Goal: Task Accomplishment & Management: Manage account settings

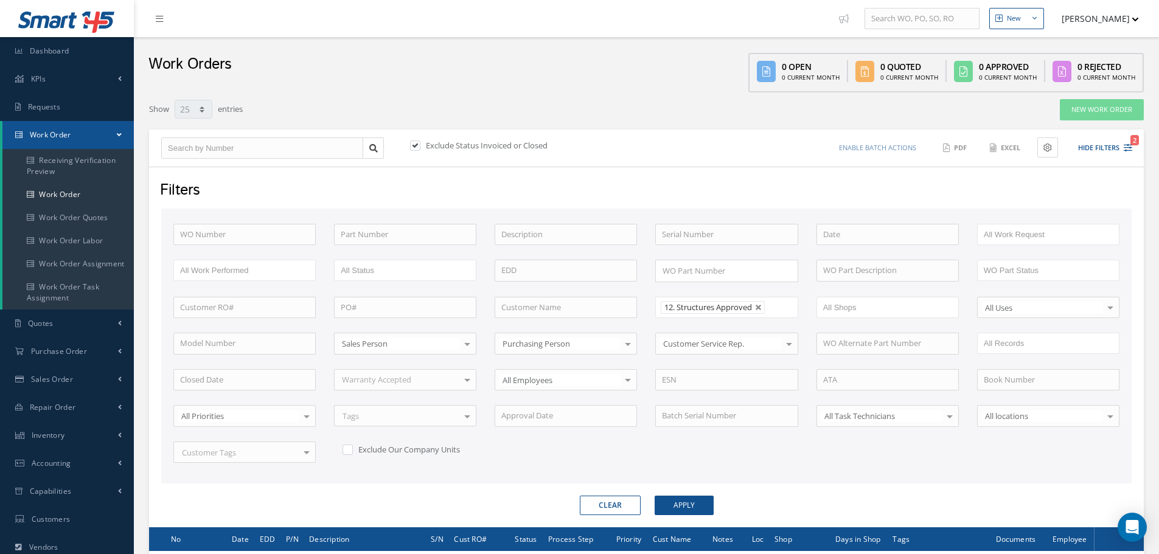
select select "25"
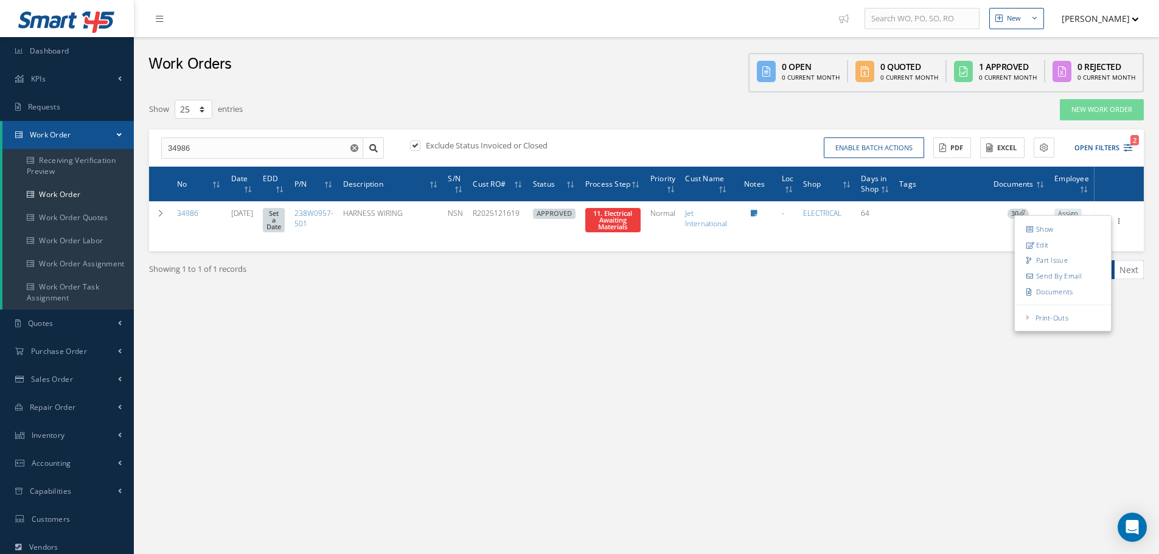
select select "25"
click at [996, 338] on div "New New Work Order New Purchase Order New Customer Quote New Sales Order New Re…" at bounding box center [646, 350] width 1025 height 701
click at [209, 148] on input "34986" at bounding box center [262, 148] width 202 height 22
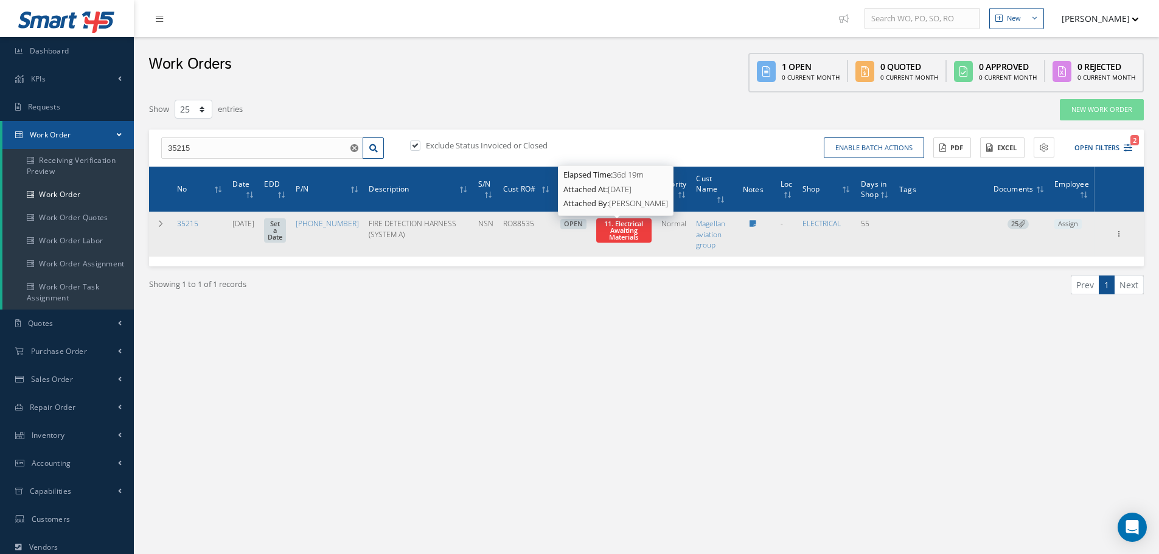
click at [613, 232] on span "11. Electrical Awaiting Materials" at bounding box center [623, 230] width 39 height 23
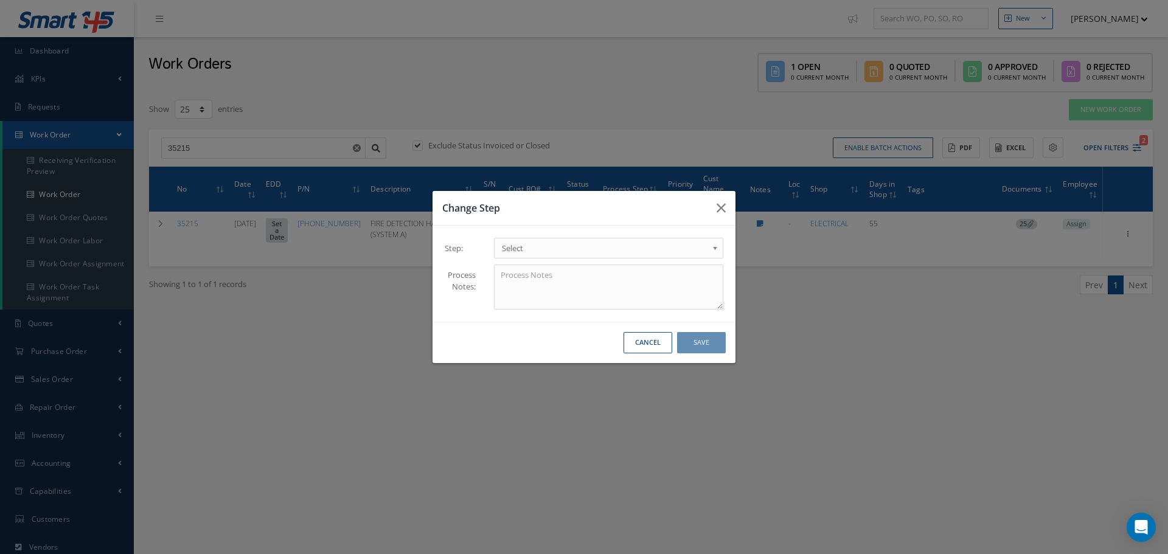
click at [714, 249] on b at bounding box center [717, 251] width 11 height 19
click at [712, 339] on button "Save" at bounding box center [701, 342] width 49 height 21
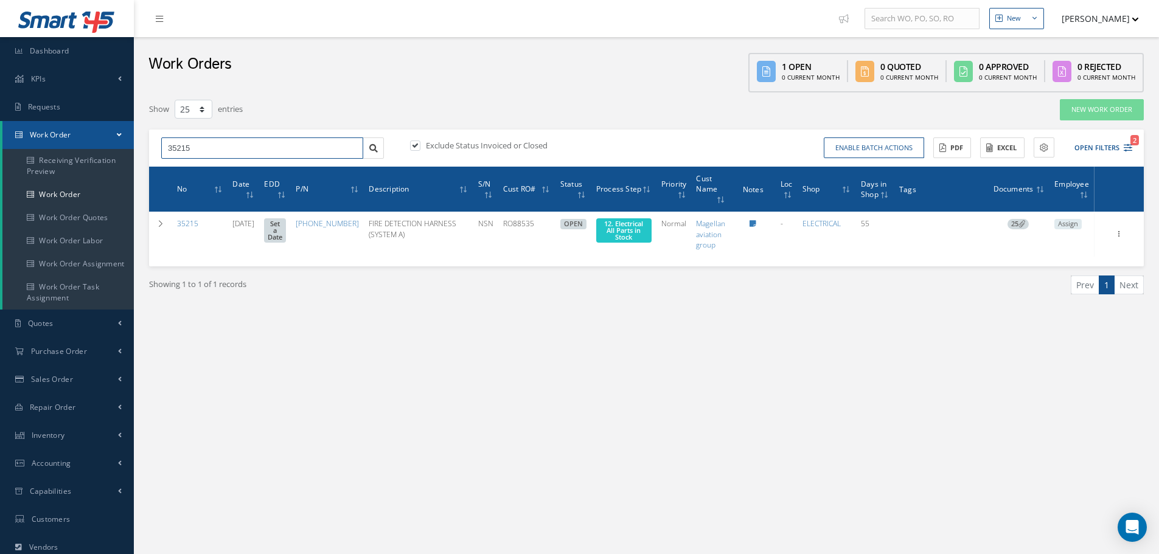
click at [218, 156] on input "35215" at bounding box center [262, 148] width 202 height 22
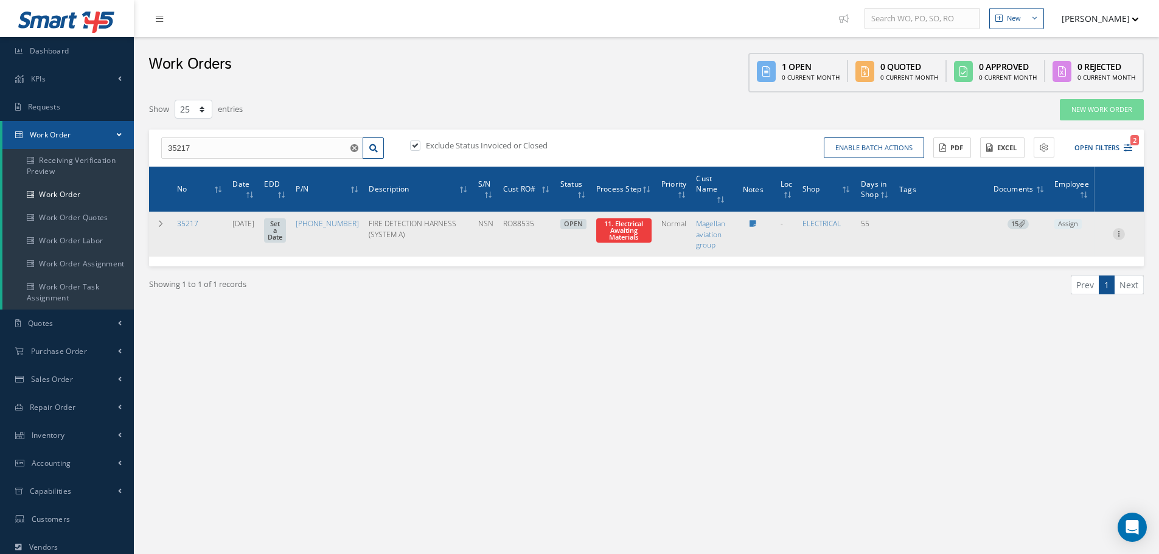
click at [1118, 233] on icon at bounding box center [1119, 233] width 12 height 10
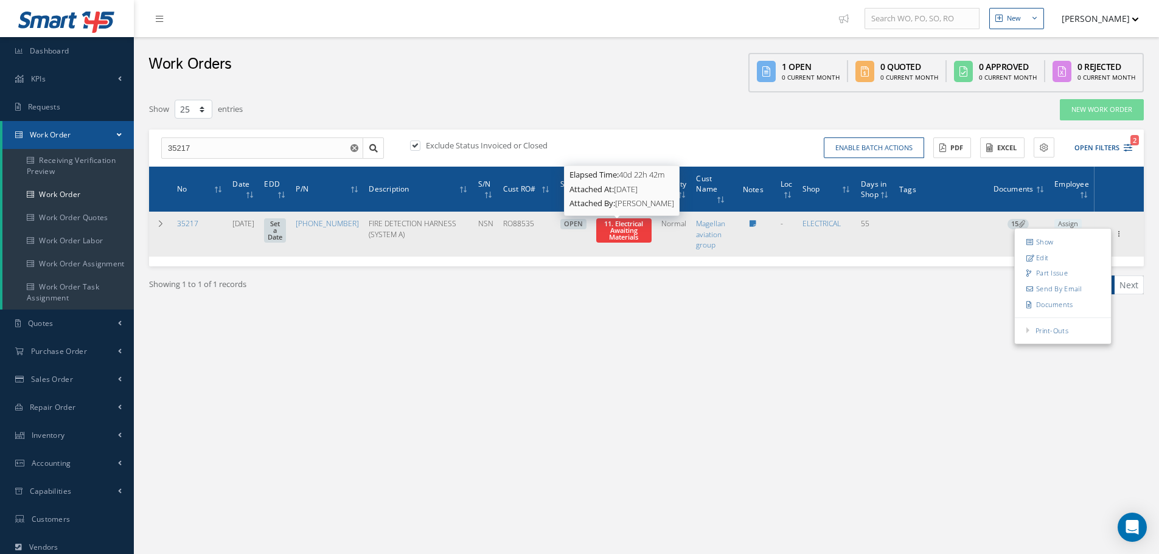
click at [617, 229] on span "11. Electrical Awaiting Materials" at bounding box center [623, 230] width 39 height 23
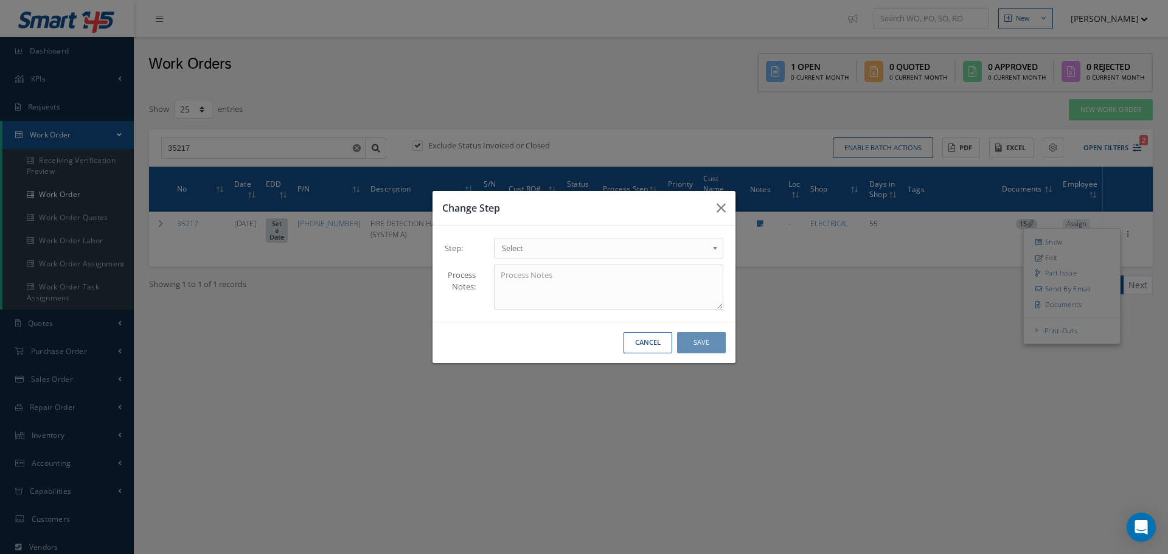
click at [715, 248] on b at bounding box center [717, 251] width 11 height 19
click at [705, 347] on button "Save" at bounding box center [701, 342] width 49 height 21
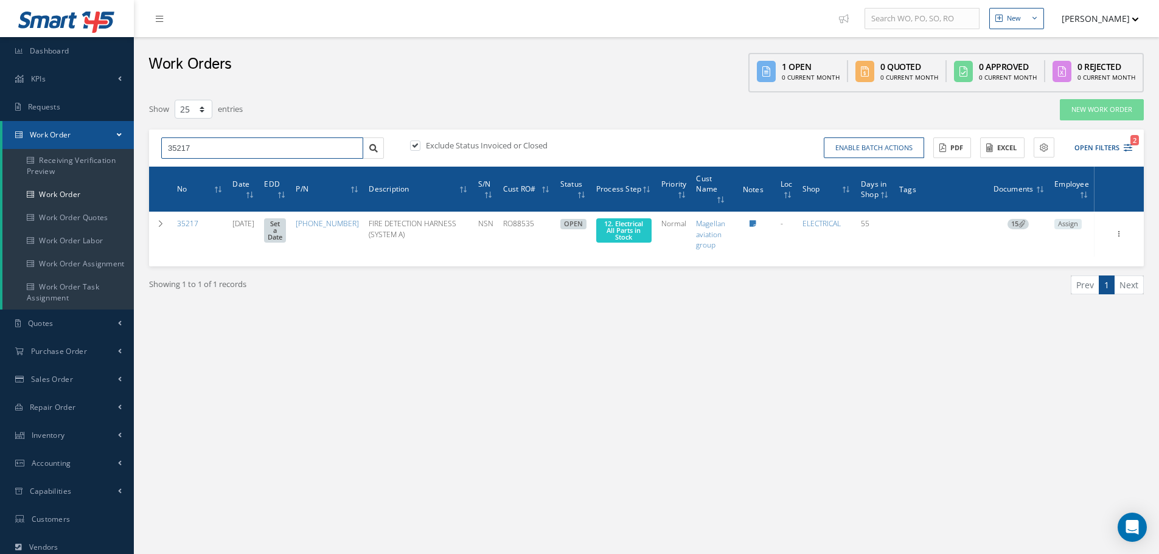
click at [213, 147] on input "35217" at bounding box center [262, 148] width 202 height 22
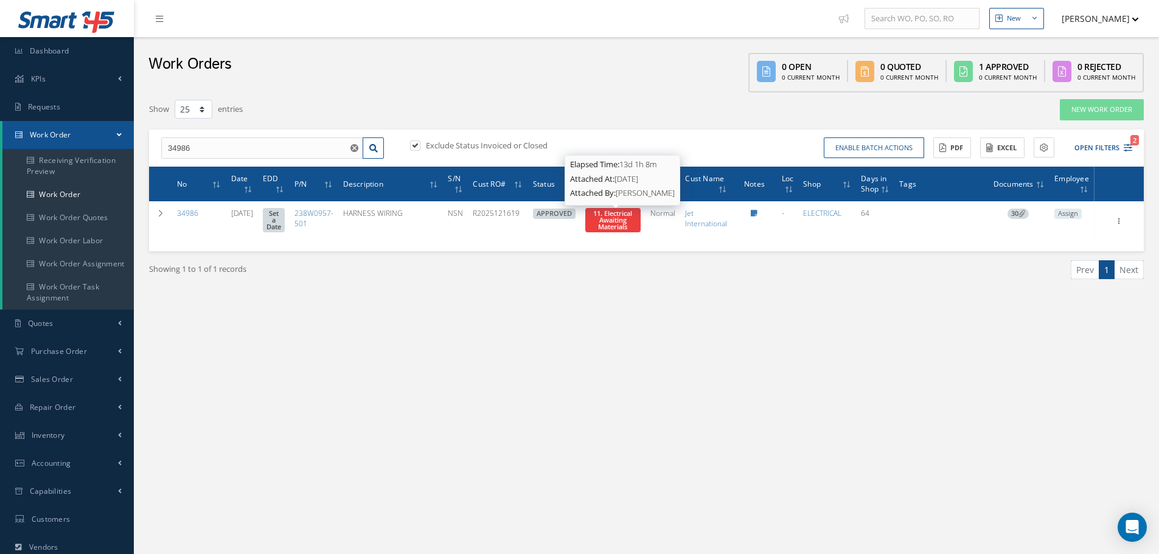
click at [619, 222] on span "11. Electrical Awaiting Materials" at bounding box center [612, 220] width 39 height 23
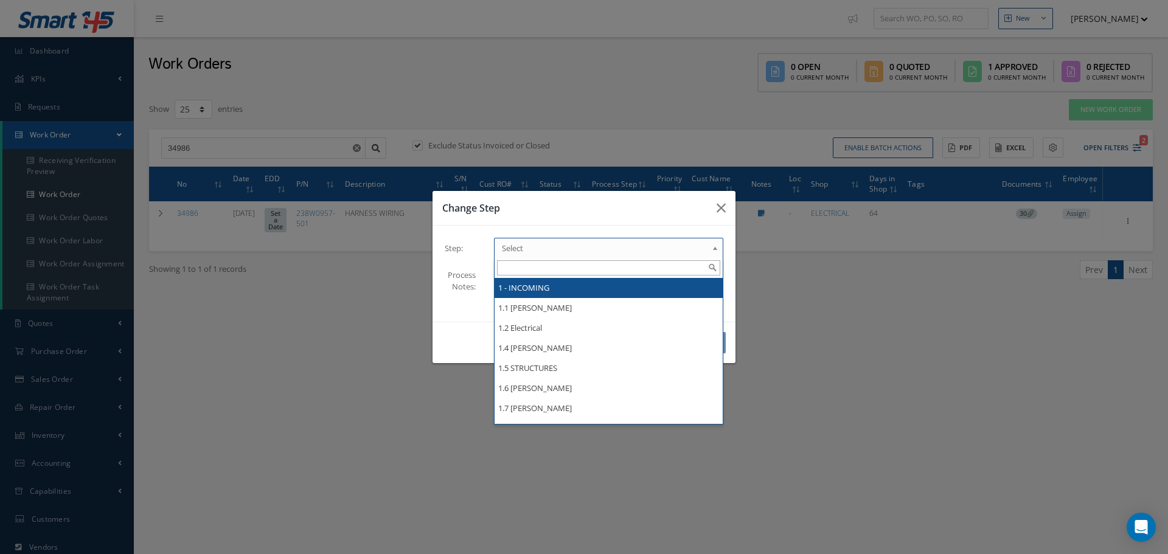
drag, startPoint x: 714, startPoint y: 247, endPoint x: 679, endPoint y: 261, distance: 38.0
click at [715, 247] on b at bounding box center [717, 251] width 11 height 19
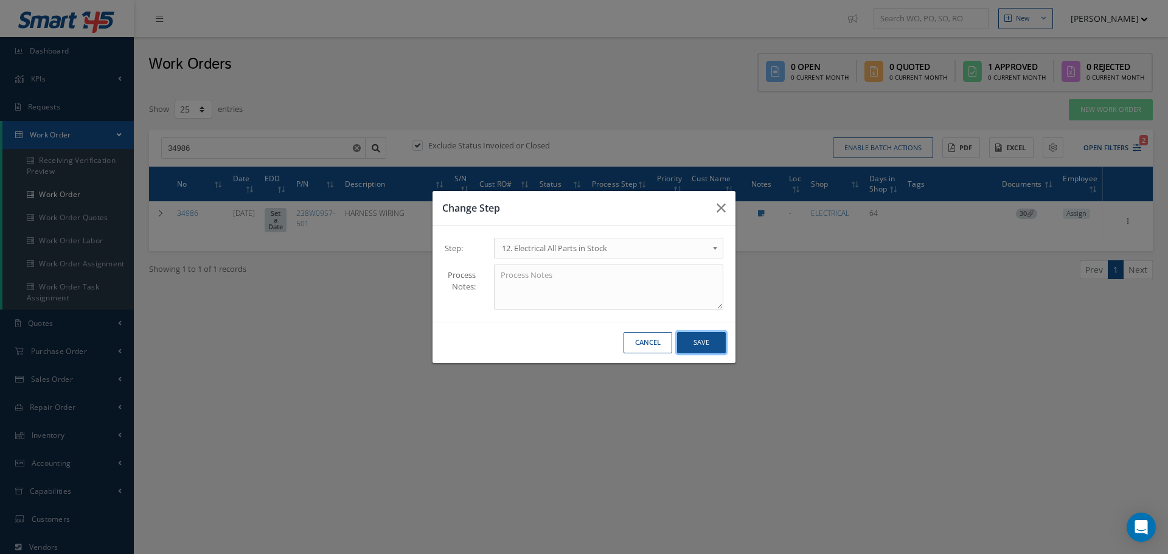
click at [706, 344] on button "Save" at bounding box center [701, 342] width 49 height 21
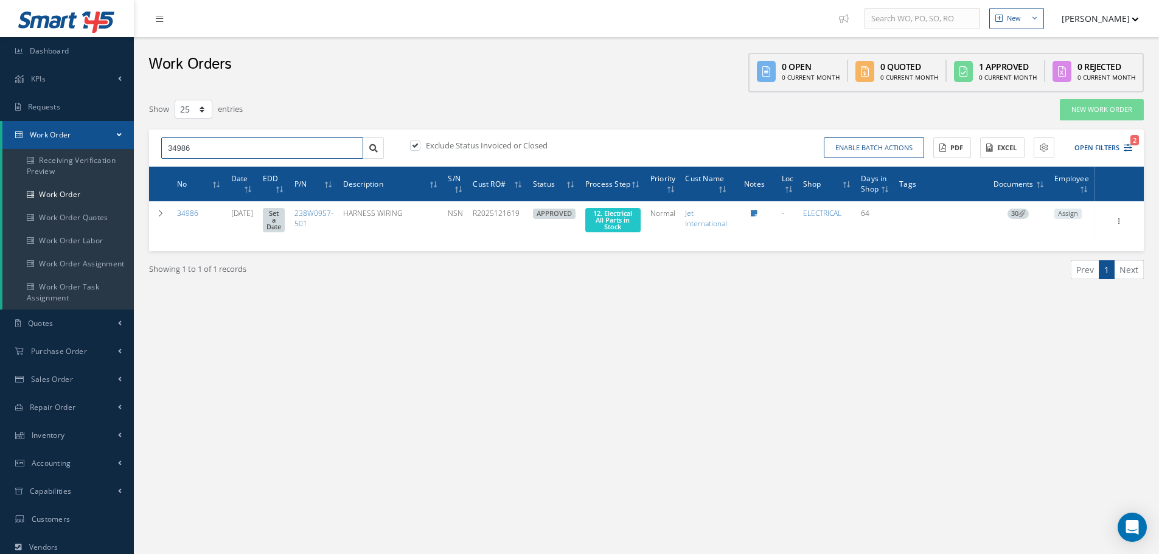
click at [226, 147] on input "34986" at bounding box center [262, 148] width 202 height 22
type input "3"
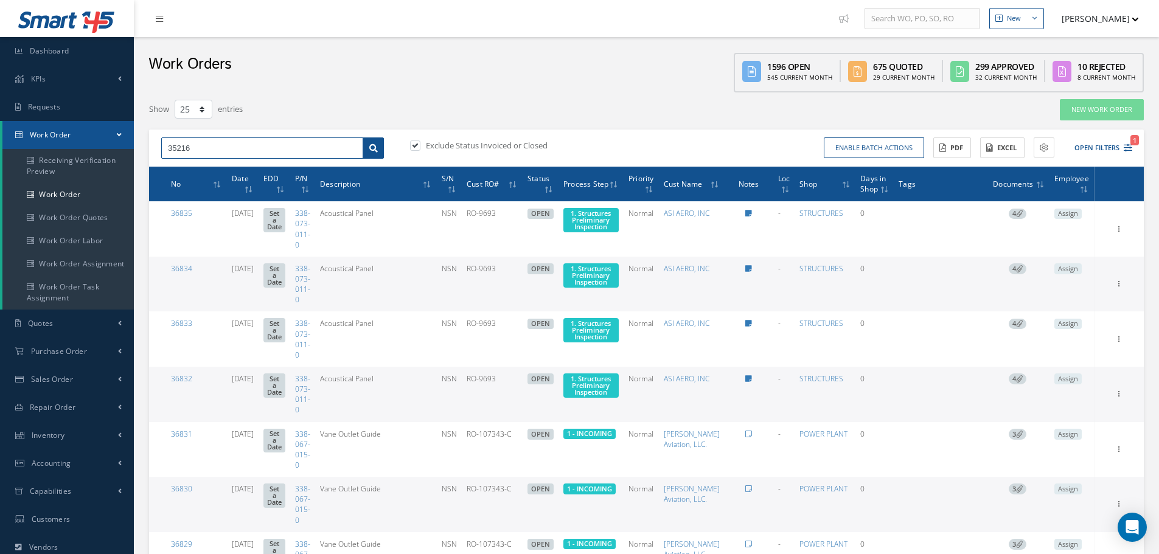
type input "35216"
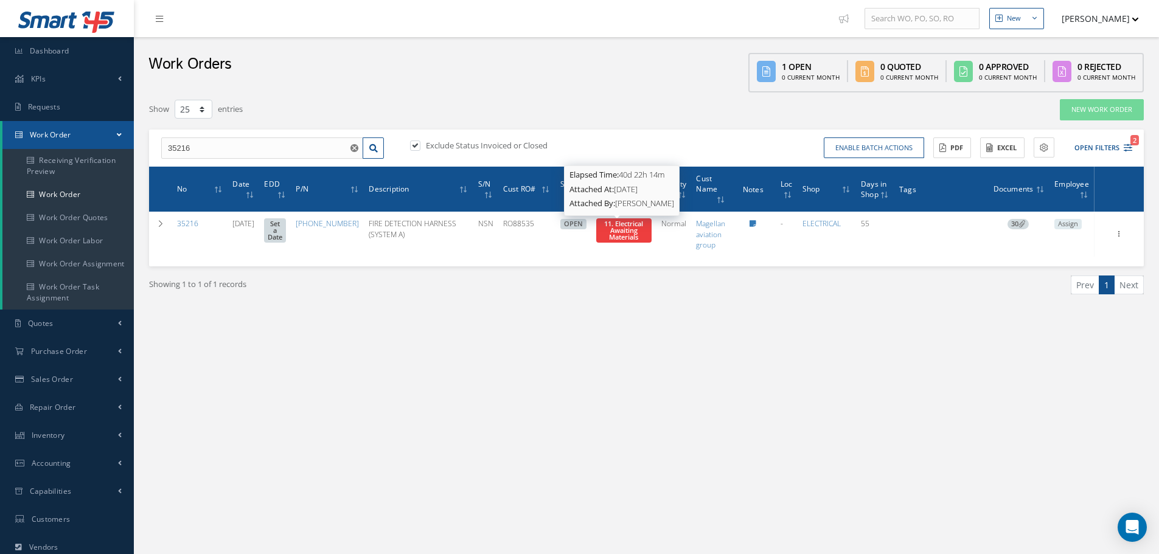
click at [623, 226] on span "11. Electrical Awaiting Materials" at bounding box center [623, 230] width 39 height 23
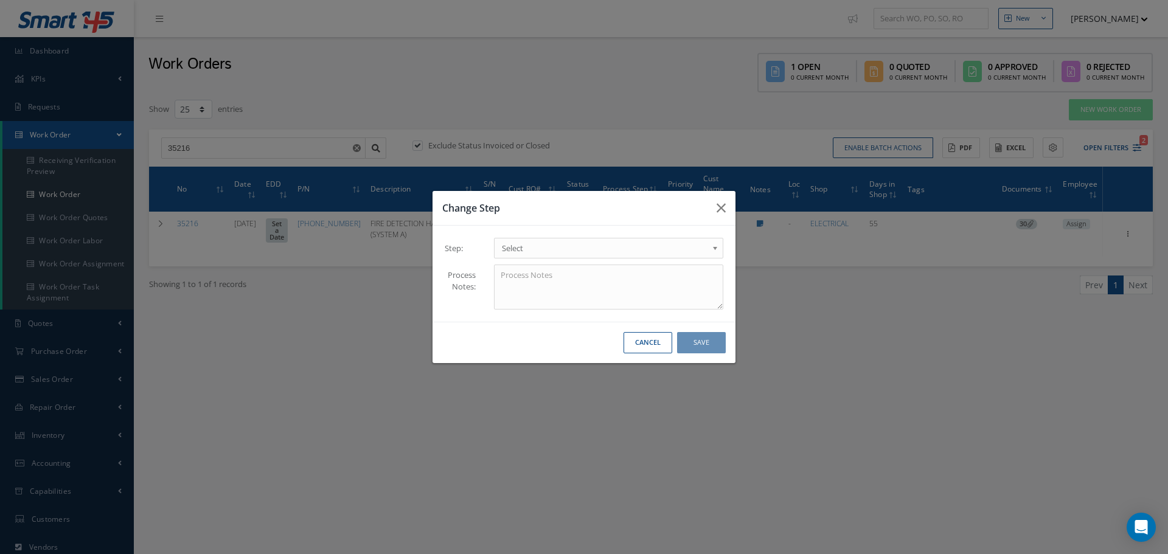
click at [714, 247] on b at bounding box center [717, 251] width 11 height 19
click at [698, 345] on button "Save" at bounding box center [701, 342] width 49 height 21
